Goal: Task Accomplishment & Management: Complete application form

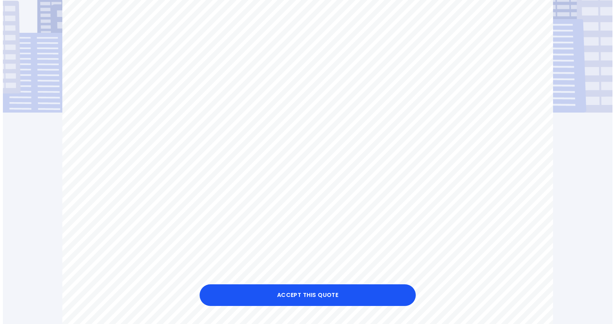
scroll to position [176, 0]
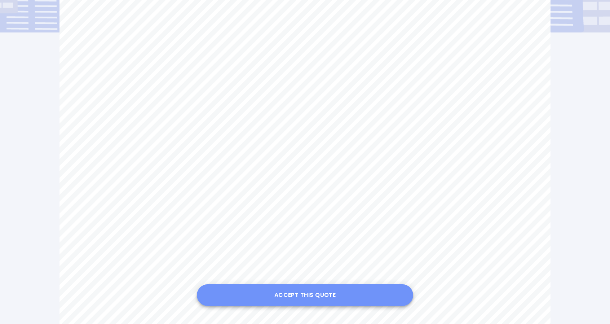
click at [291, 295] on button "Accept this Quote" at bounding box center [305, 295] width 216 height 22
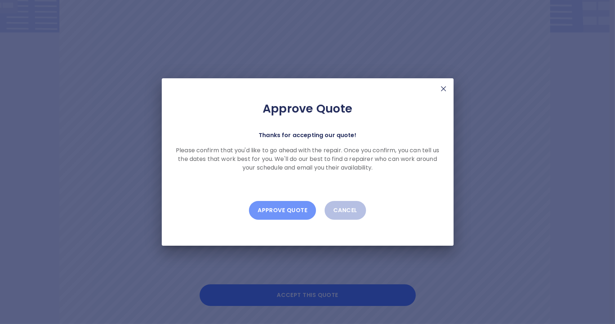
click at [281, 211] on button "Approve Quote" at bounding box center [282, 210] width 67 height 19
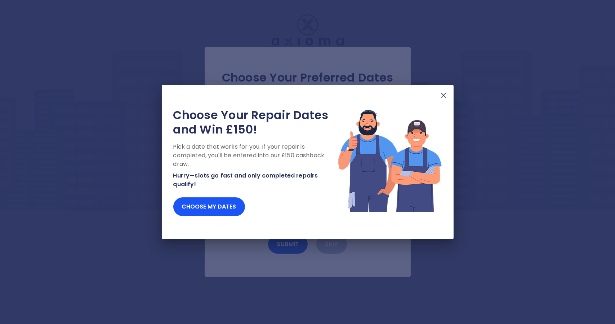
click at [447, 96] on img at bounding box center [443, 95] width 9 height 9
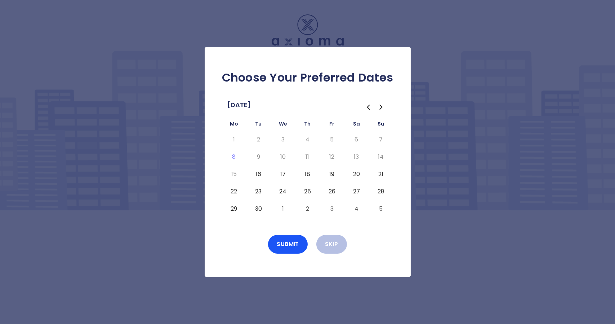
click at [260, 177] on button "16" at bounding box center [258, 174] width 13 height 12
click at [258, 190] on button "23" at bounding box center [258, 192] width 13 height 12
click at [259, 192] on button "23" at bounding box center [258, 192] width 13 height 12
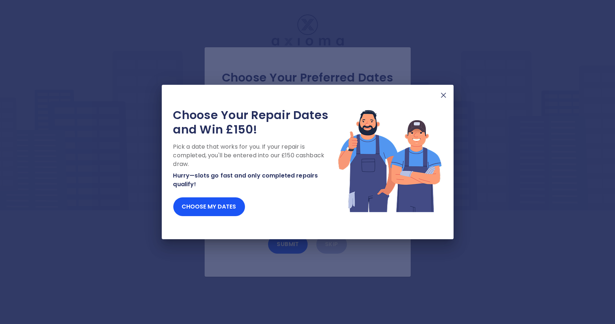
click at [441, 96] on img at bounding box center [443, 95] width 9 height 9
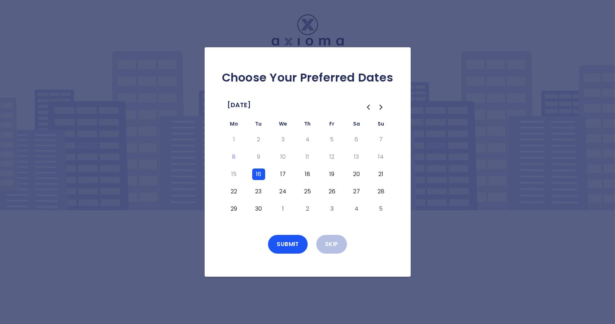
click at [233, 209] on button "29" at bounding box center [234, 209] width 13 height 12
click at [295, 245] on button "Submit" at bounding box center [288, 244] width 40 height 19
